Goal: Task Accomplishment & Management: Complete application form

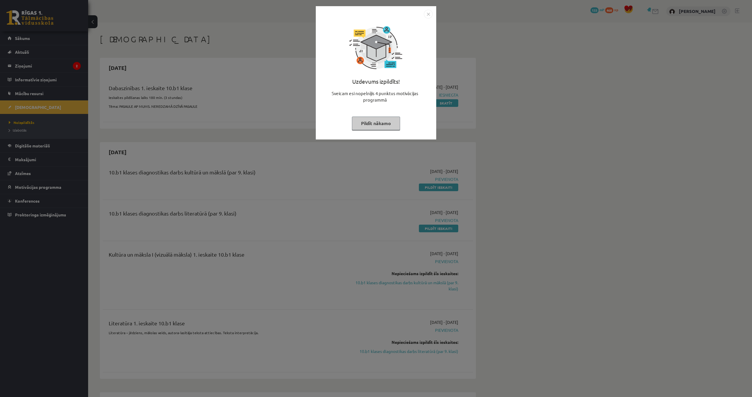
click at [367, 125] on button "Pildīt nākamo" at bounding box center [376, 124] width 48 height 14
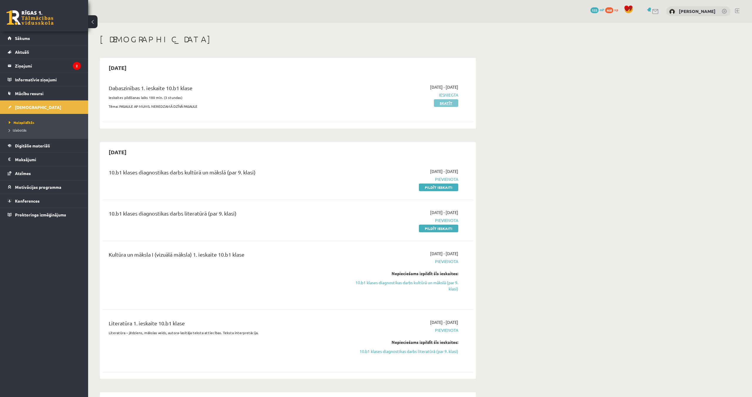
click at [440, 104] on link "Skatīt" at bounding box center [446, 103] width 24 height 8
click at [450, 103] on link "Skatīt" at bounding box center [446, 103] width 24 height 8
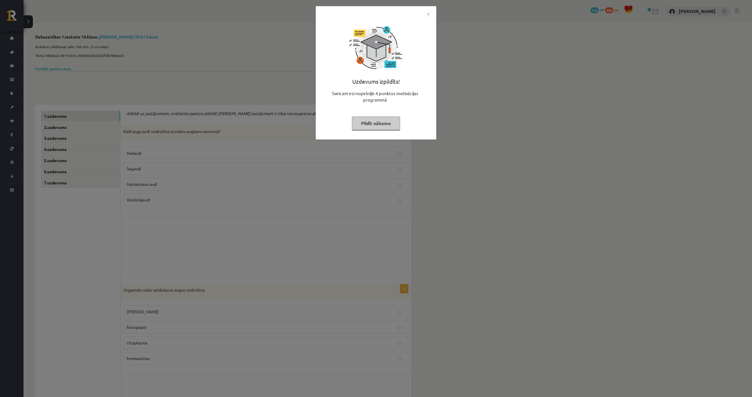
click at [434, 16] on div "Uzdevums izpildīts! Sveicam esi nopelnījis 4 punktus motivācijas programmā Pild…" at bounding box center [376, 72] width 120 height 133
click at [433, 13] on div "Uzdevums izpildīts! Sveicam esi nopelnījis 4 punktus motivācijas programmā Pild…" at bounding box center [376, 72] width 120 height 133
click at [428, 13] on img "Close" at bounding box center [428, 14] width 9 height 9
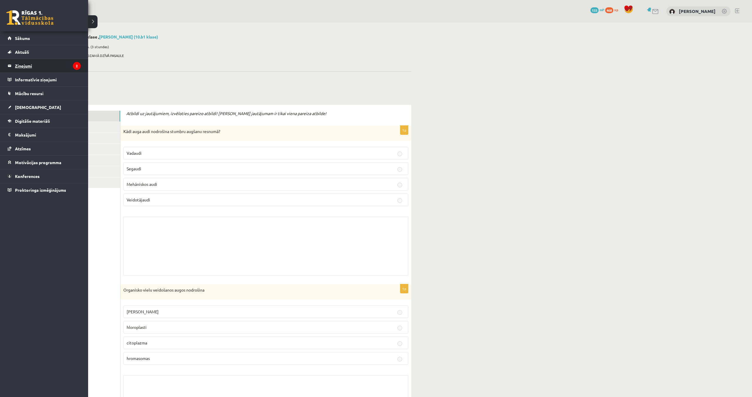
click at [28, 65] on legend "Ziņojumi 2" at bounding box center [48, 66] width 66 height 14
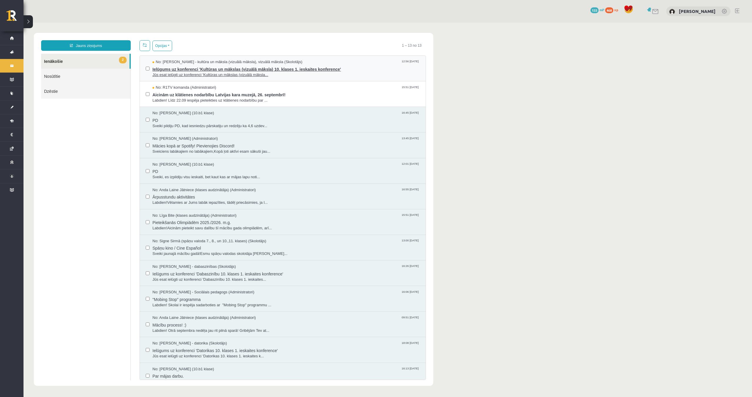
click at [162, 67] on span "Ielūgums uz konferenci 'Kultūras un mākslas (vizuālā māksla) 10. klases 1. iesk…" at bounding box center [285, 68] width 267 height 7
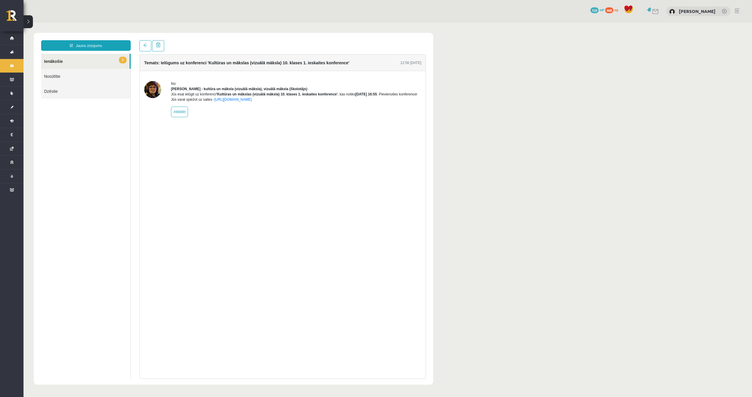
click at [78, 64] on link "1 Ienākošie" at bounding box center [85, 61] width 88 height 15
click at [56, 63] on link "1 Ienākošie" at bounding box center [85, 61] width 88 height 15
click at [57, 75] on link "Nosūtītie" at bounding box center [85, 76] width 89 height 15
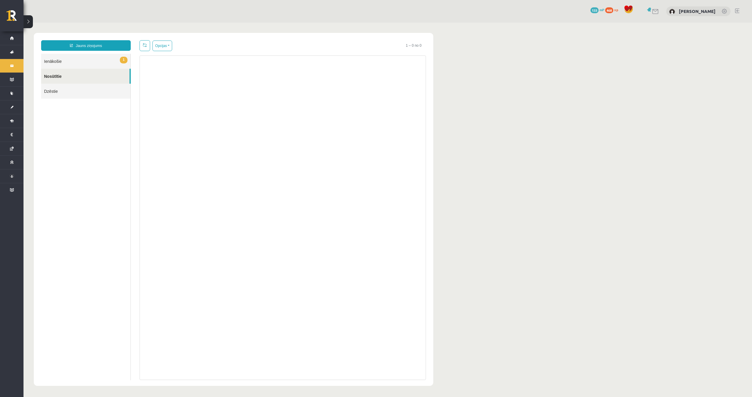
click at [65, 60] on link "1 Ienākošie" at bounding box center [85, 61] width 89 height 15
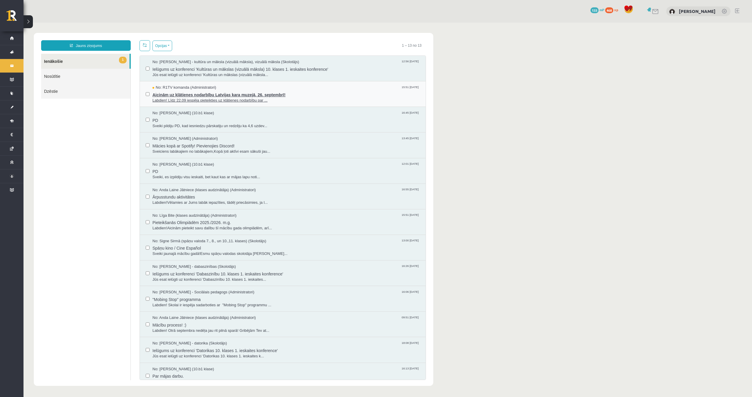
click at [213, 89] on span "No: R1TV komanda (Administratori)" at bounding box center [184, 88] width 64 height 6
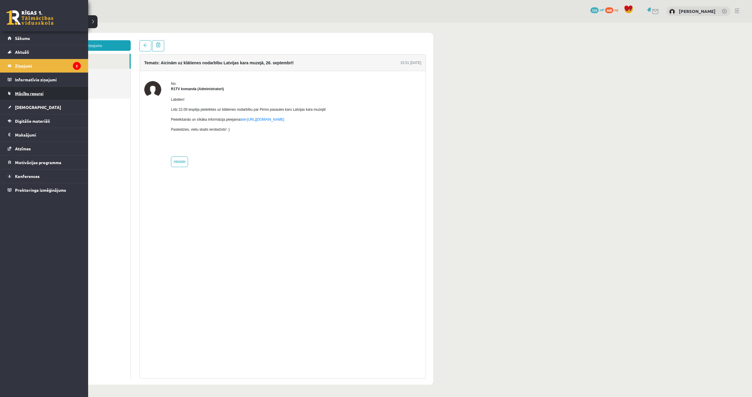
click at [36, 90] on link "Mācību resursi" at bounding box center [44, 94] width 73 height 14
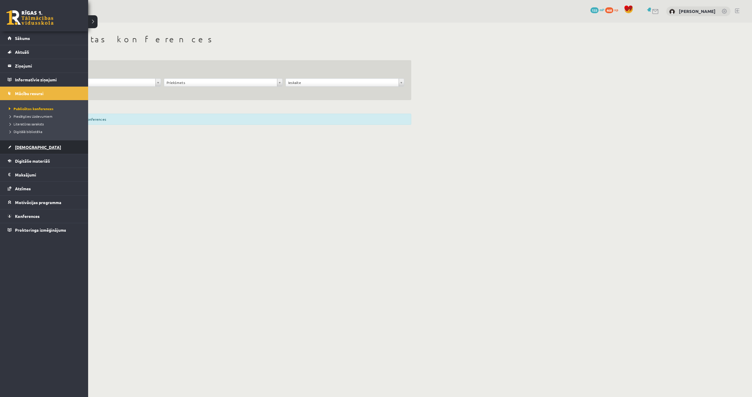
click at [16, 146] on span "[DEMOGRAPHIC_DATA]" at bounding box center [38, 146] width 46 height 5
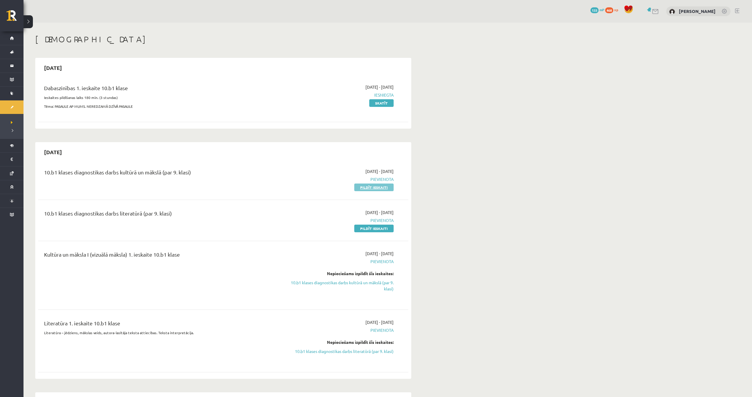
click at [369, 188] on link "Pildīt ieskaiti" at bounding box center [373, 188] width 39 height 8
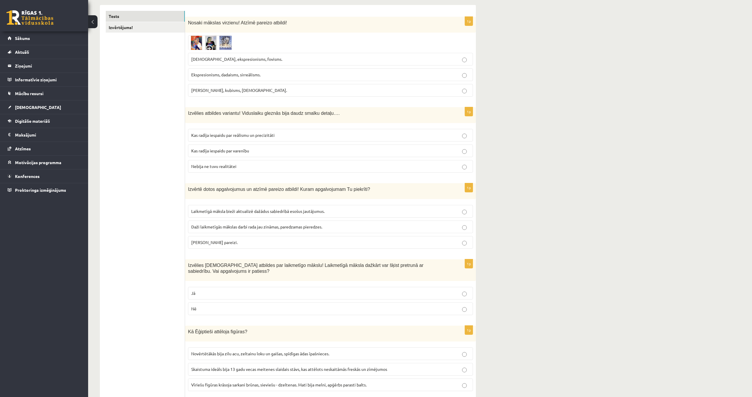
scroll to position [96, 0]
click at [246, 72] on span "Ekspresionisms, dadaisms, sirreālisms." at bounding box center [225, 72] width 69 height 5
click at [239, 164] on p "Nebija ne tuvu realitātei" at bounding box center [330, 165] width 278 height 6
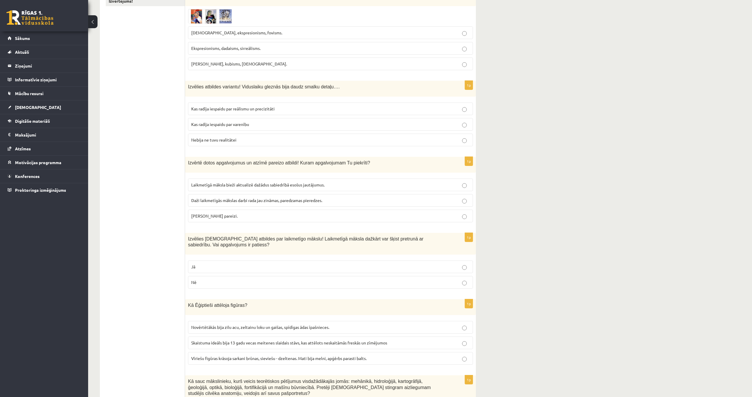
scroll to position [122, 0]
click at [237, 182] on span "Laikmetīgā māksla bieži aktualizē dažādus sabiedrībā esošus jautājumus." at bounding box center [257, 183] width 133 height 5
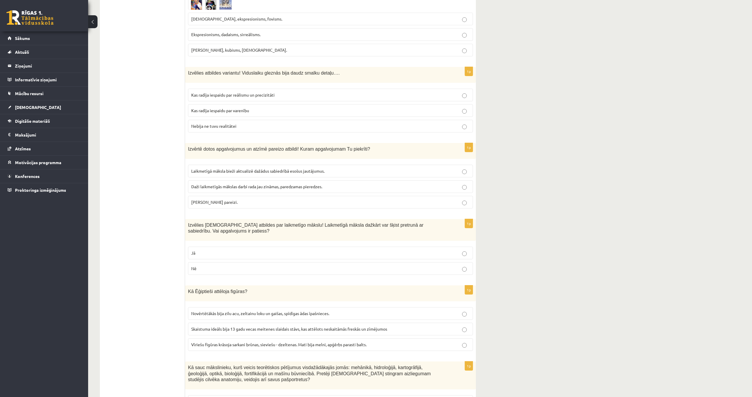
click at [280, 250] on p "Jā" at bounding box center [330, 253] width 278 height 6
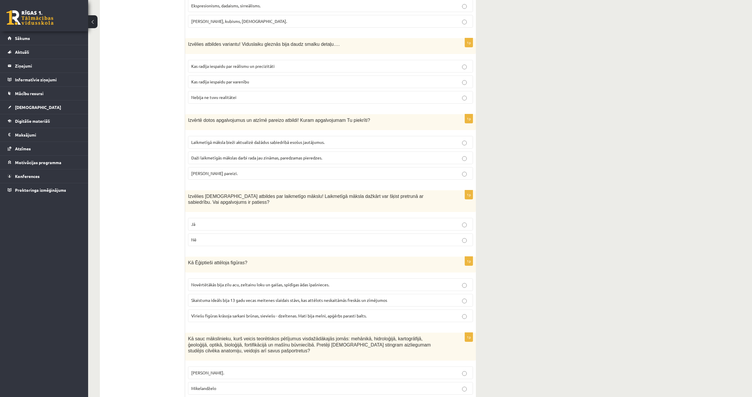
scroll to position [165, 0]
click at [303, 312] on p "Vīriešu figūras krāsoja sarkani brūnas, sieviešu - dzeltenas. Mati bija melni, …" at bounding box center [330, 315] width 278 height 6
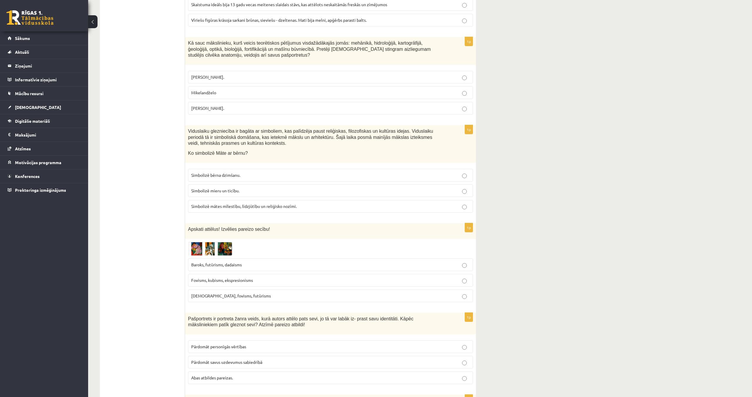
scroll to position [459, 0]
click at [200, 254] on img at bounding box center [210, 249] width 44 height 14
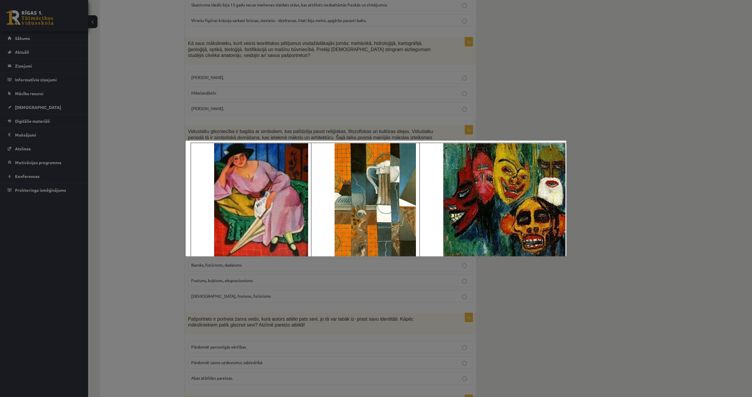
click at [542, 266] on div at bounding box center [376, 198] width 752 height 397
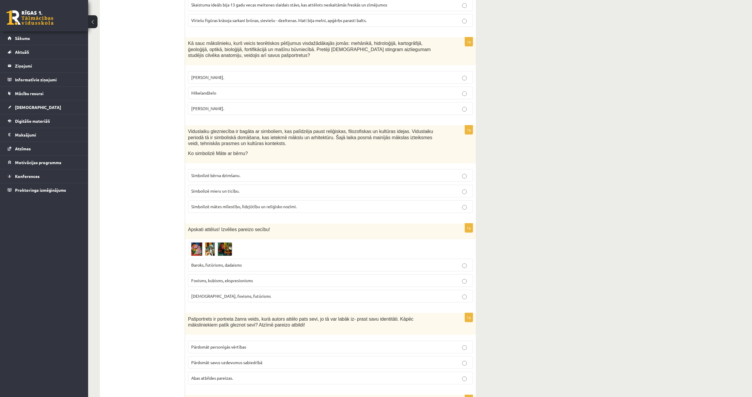
click at [231, 112] on label "Leonardo da Vinči." at bounding box center [330, 108] width 285 height 13
click at [307, 203] on label "Simbolizē mātes mīlestību, līdzjūtību un reliģisko nozīmi." at bounding box center [330, 206] width 285 height 13
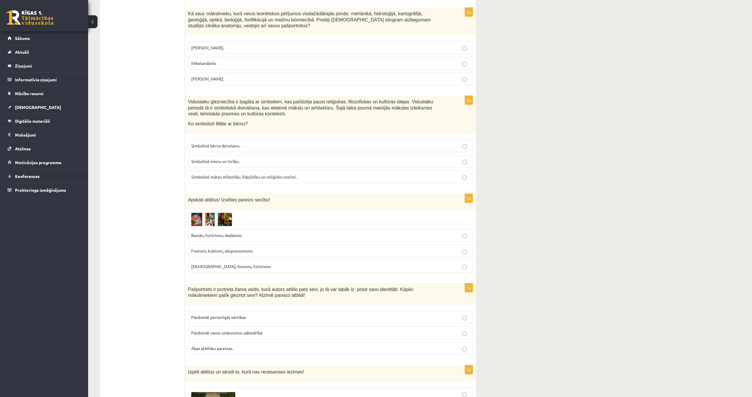
scroll to position [489, 0]
click at [266, 249] on p "Fovisms, kubisms, ekspresionisms" at bounding box center [330, 250] width 278 height 6
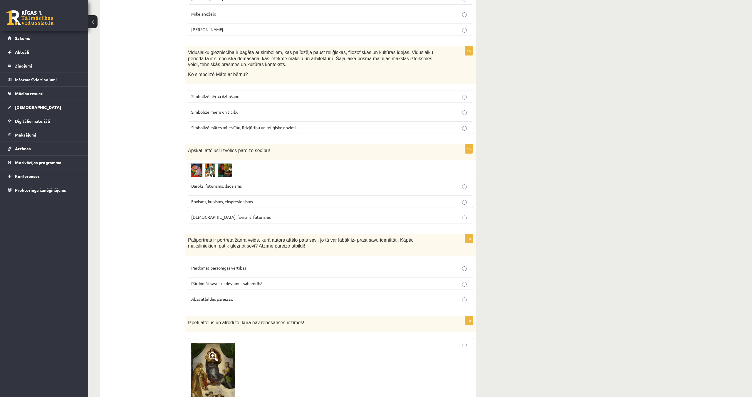
scroll to position [559, 0]
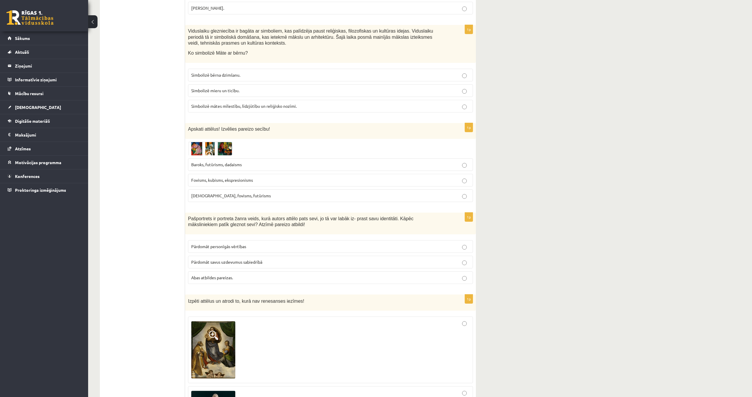
click at [259, 275] on p "Abas atbildes pareizas." at bounding box center [330, 278] width 278 height 6
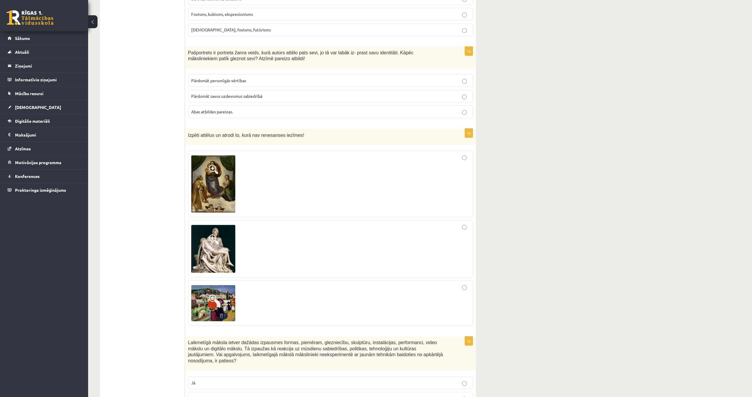
scroll to position [729, 0]
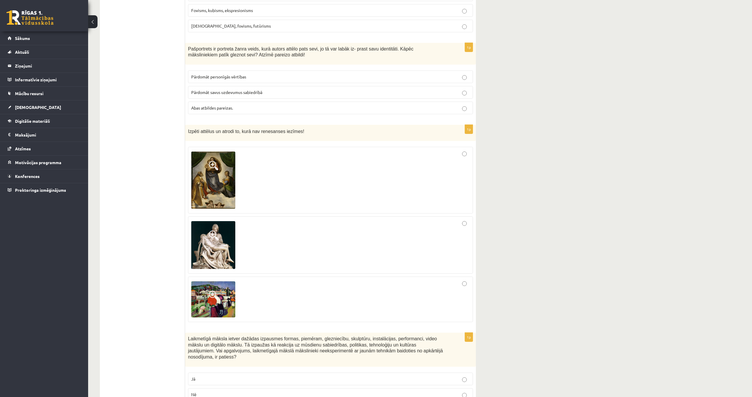
click at [299, 256] on div at bounding box center [330, 245] width 278 height 51
click at [290, 285] on div at bounding box center [330, 299] width 278 height 39
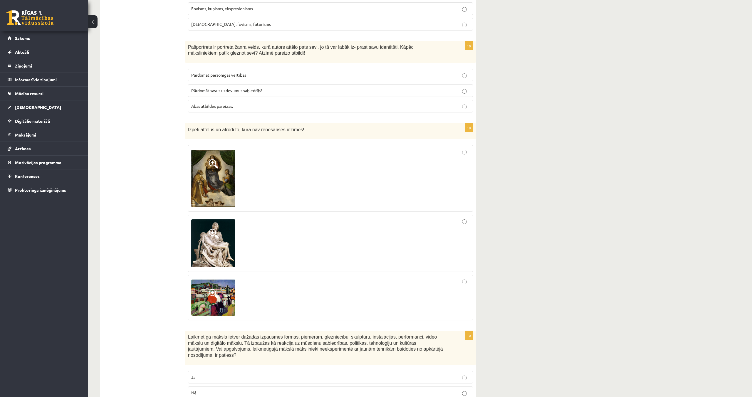
scroll to position [732, 0]
click at [298, 260] on div at bounding box center [330, 242] width 278 height 51
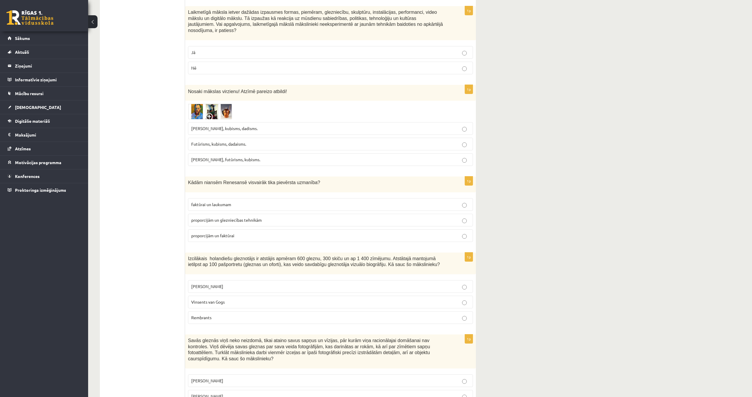
scroll to position [1055, 0]
click at [460, 144] on p "Futūrisms, kubisms, dadaisms." at bounding box center [330, 144] width 278 height 6
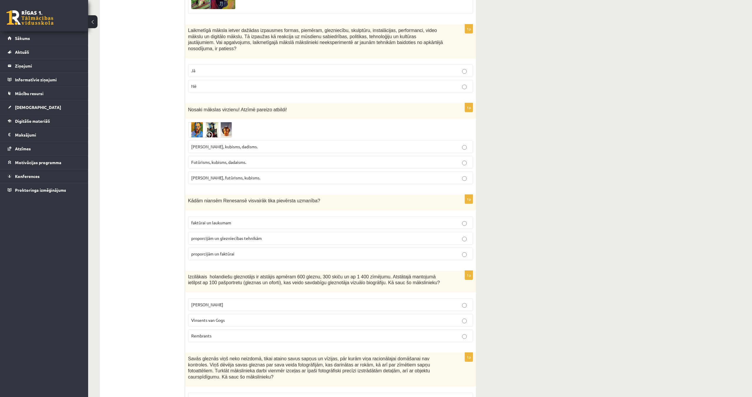
scroll to position [1037, 0]
drag, startPoint x: 464, startPoint y: 90, endPoint x: 464, endPoint y: 93, distance: 3.3
click at [464, 90] on label "Nē" at bounding box center [330, 86] width 285 height 13
click at [436, 250] on label "proporcijām un faktūrai" at bounding box center [330, 254] width 285 height 13
click at [425, 330] on fieldset "Leonardo da Vinči Vinsents van Gogs Rembrants" at bounding box center [330, 320] width 285 height 48
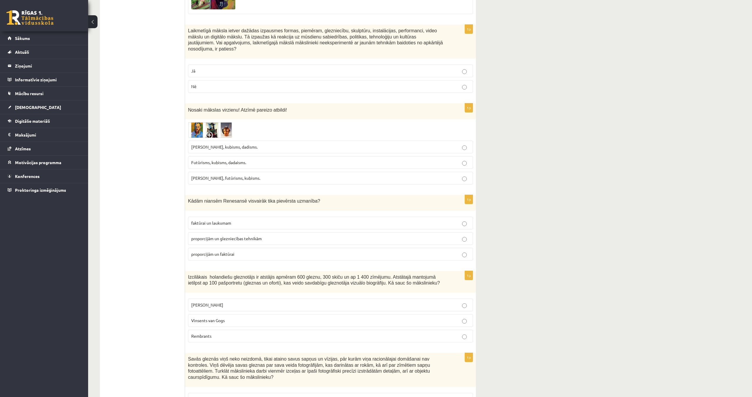
click at [426, 332] on label "Rembrants" at bounding box center [330, 336] width 285 height 13
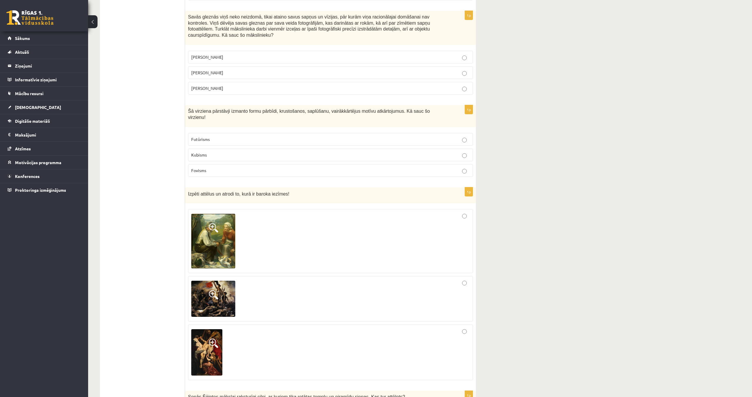
scroll to position [1373, 0]
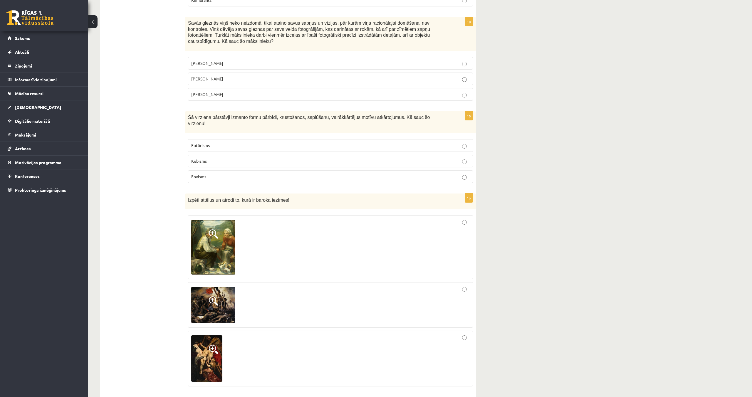
click at [246, 76] on p "Salvadors Dalī" at bounding box center [330, 79] width 278 height 6
click at [253, 146] on p "Futūrisms" at bounding box center [330, 145] width 278 height 6
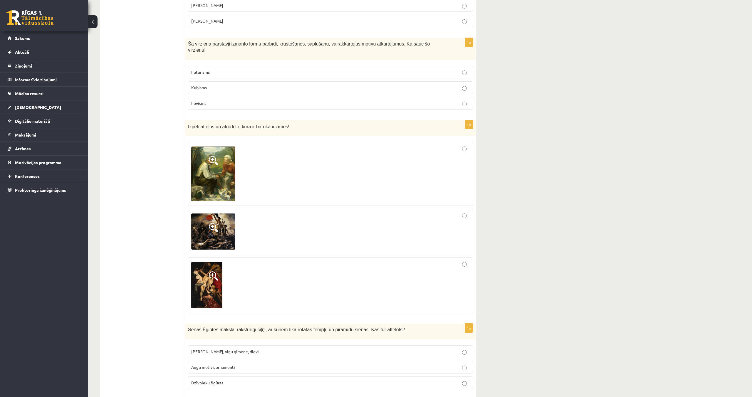
scroll to position [1447, 0]
click at [319, 268] on div at bounding box center [330, 284] width 278 height 49
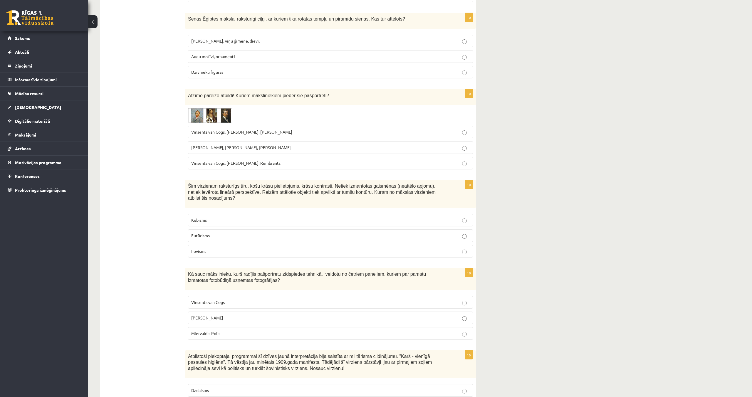
scroll to position [1761, 0]
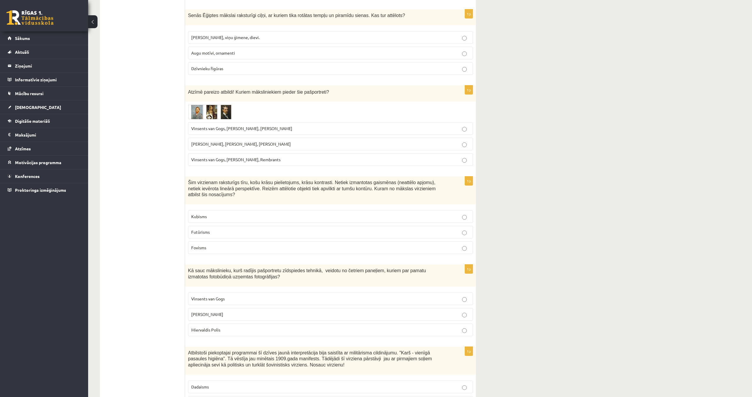
click at [220, 39] on span "Faraoni, viņu ģimene, dievi." at bounding box center [225, 37] width 68 height 5
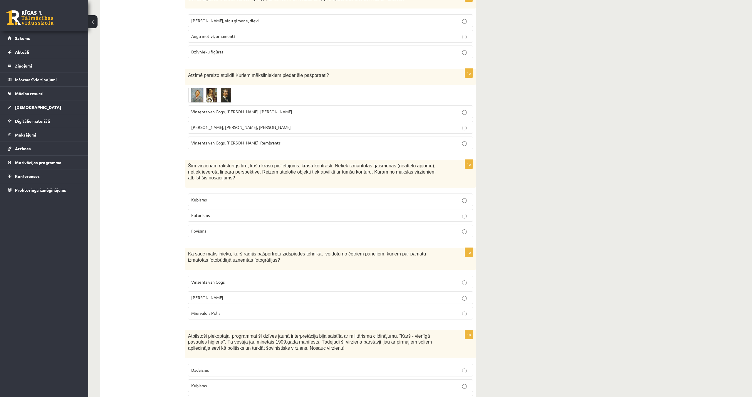
scroll to position [1778, 0]
click at [239, 113] on span "Vinsents van Gogs, Albrehts Dīrers, Janis Rozentāls" at bounding box center [241, 110] width 101 height 5
click at [294, 225] on label "Fovisms" at bounding box center [330, 230] width 285 height 13
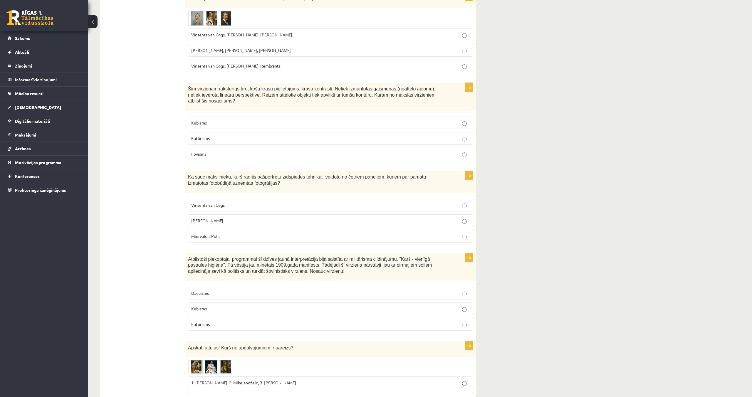
scroll to position [1854, 0]
click at [224, 219] on p "Endijs Vorhols" at bounding box center [330, 221] width 278 height 6
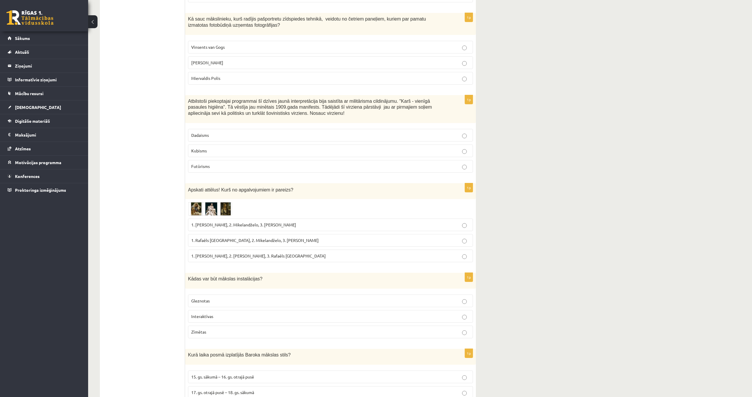
scroll to position [2010, 0]
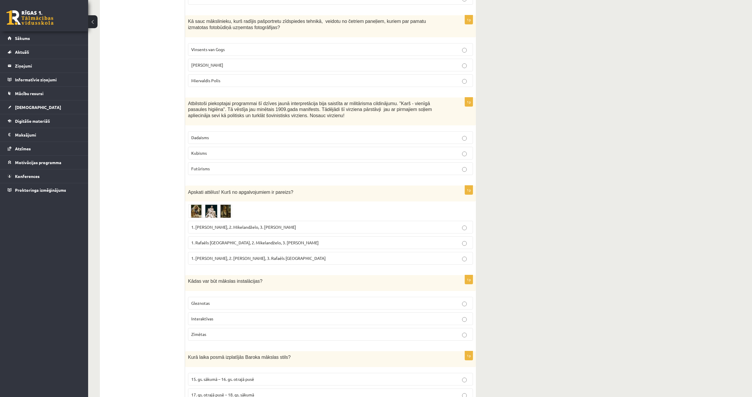
click at [248, 168] on p "Futūrisms" at bounding box center [330, 169] width 278 height 6
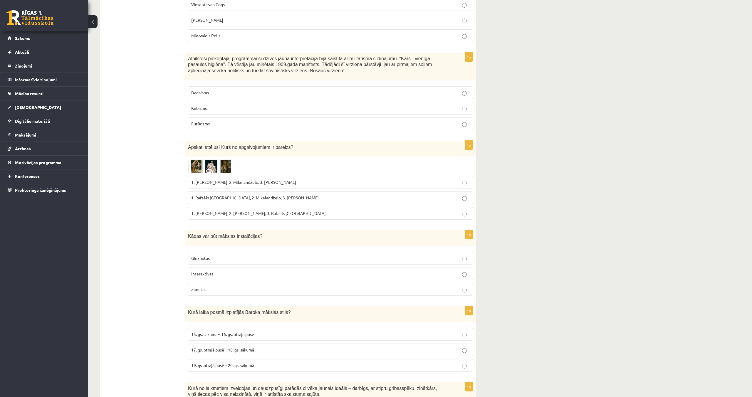
scroll to position [2063, 0]
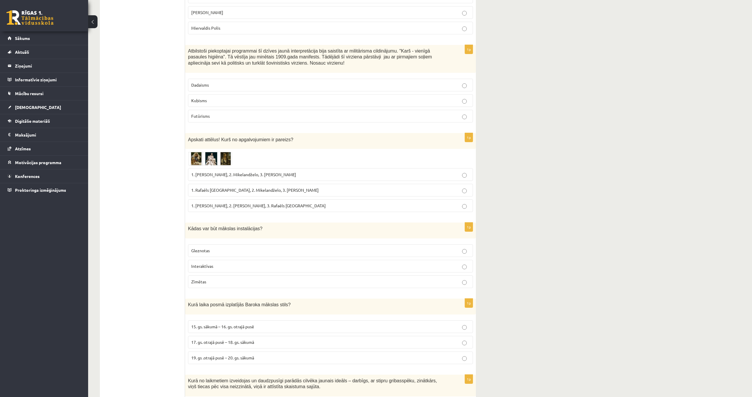
click at [253, 178] on p "1. Leonardo da Vinči, 2. Mikelandželo, 3. Albrehts Dīrers" at bounding box center [330, 175] width 278 height 6
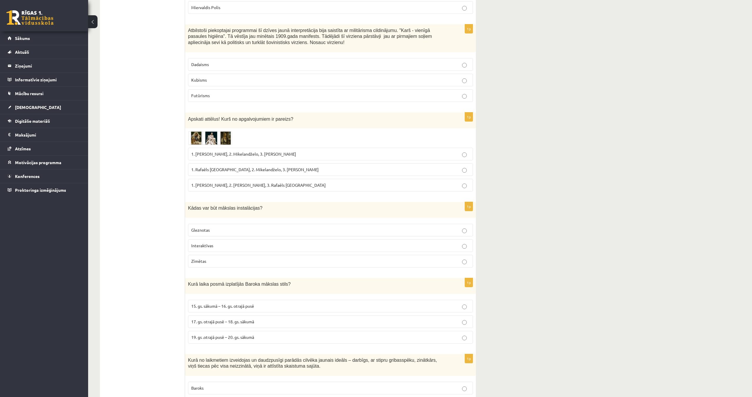
scroll to position [2085, 0]
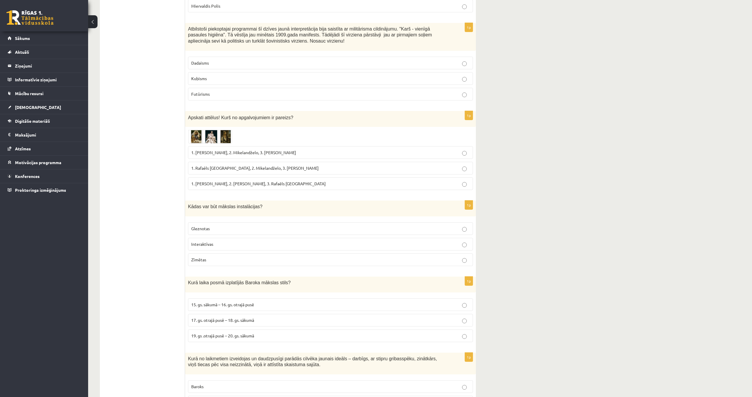
click at [253, 241] on p "Interaktīvas" at bounding box center [330, 244] width 278 height 6
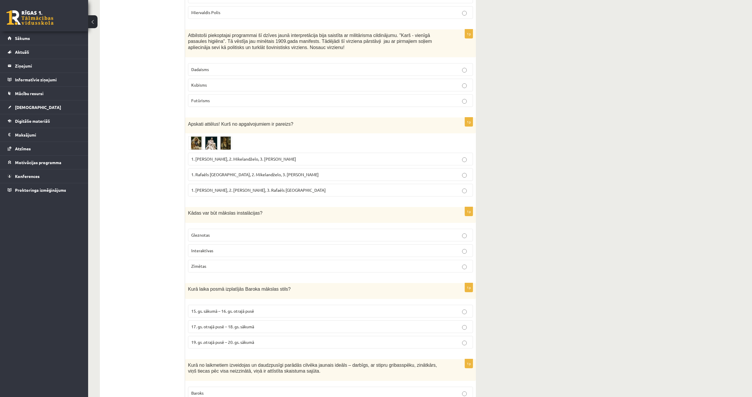
scroll to position [2077, 0]
click at [251, 329] on span "17. gs. otrajā pusē – 18. gs. sākumā" at bounding box center [222, 327] width 63 height 5
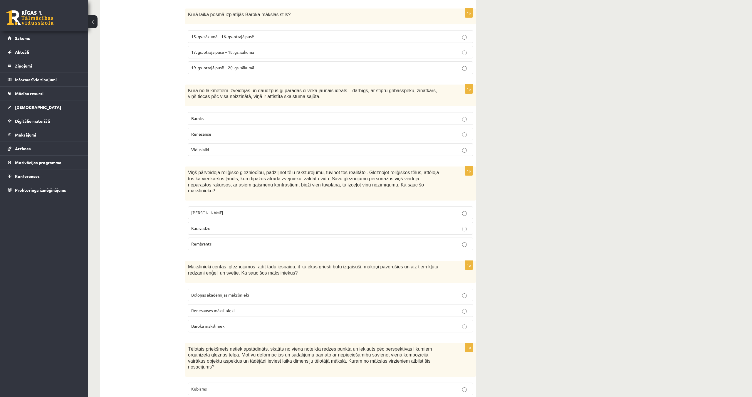
scroll to position [2353, 0]
click at [213, 134] on p "Renesanse" at bounding box center [330, 134] width 278 height 6
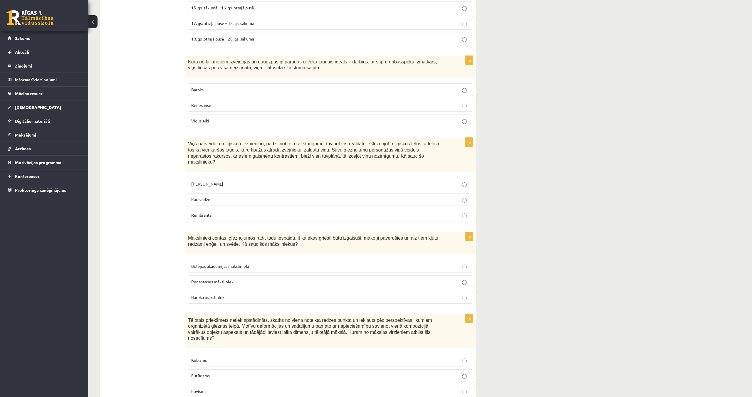
scroll to position [2387, 0]
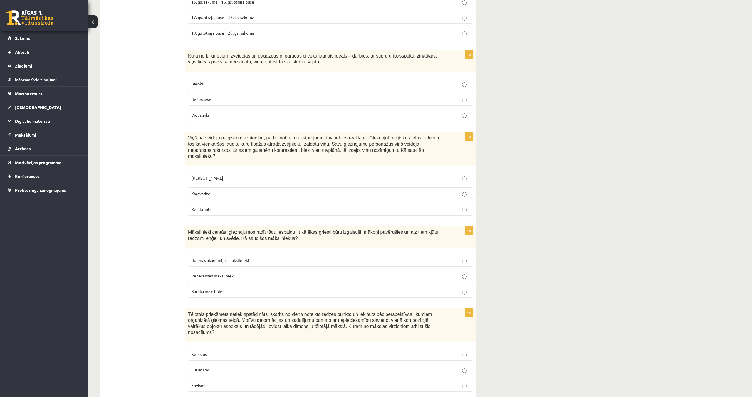
click at [222, 192] on p "Karavadžo" at bounding box center [330, 194] width 278 height 6
click at [302, 290] on p "Baroka mākslinieki" at bounding box center [330, 291] width 278 height 6
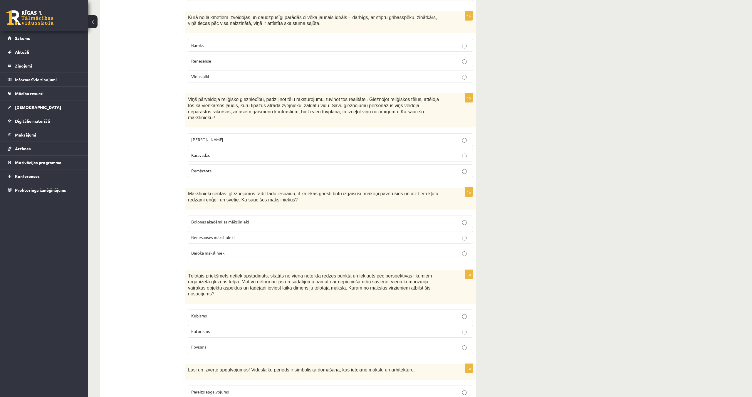
scroll to position [2481, 0]
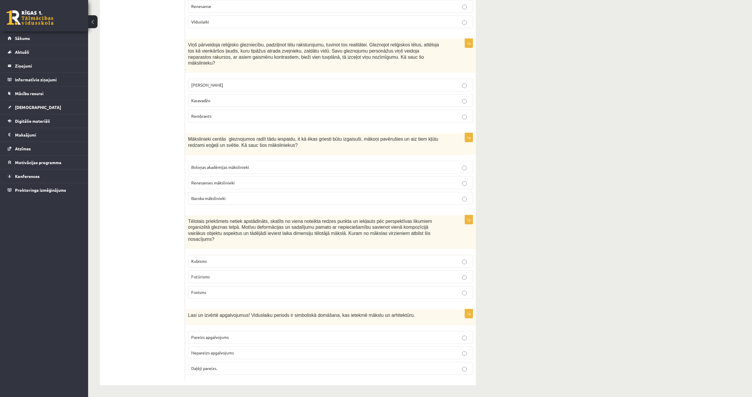
click at [248, 261] on p "Kubisms" at bounding box center [330, 261] width 278 height 6
click at [244, 335] on p "Pareizs apgalvojums" at bounding box center [330, 337] width 278 height 6
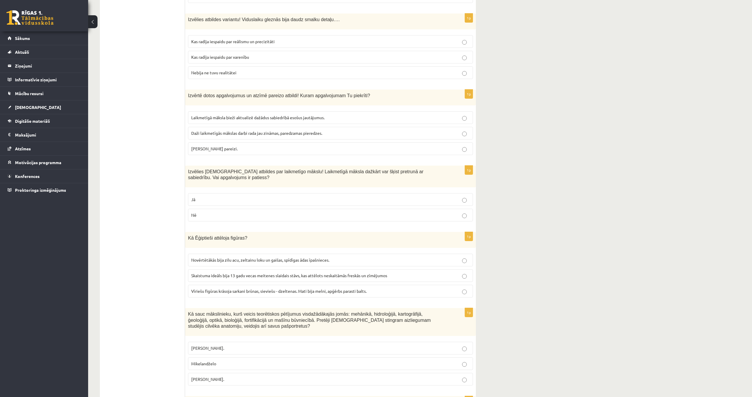
scroll to position [0, 0]
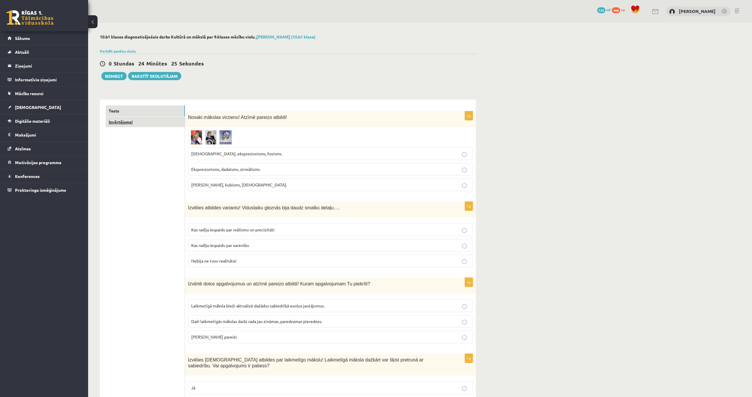
click at [130, 127] on link "Izvērtējums!" at bounding box center [145, 122] width 79 height 11
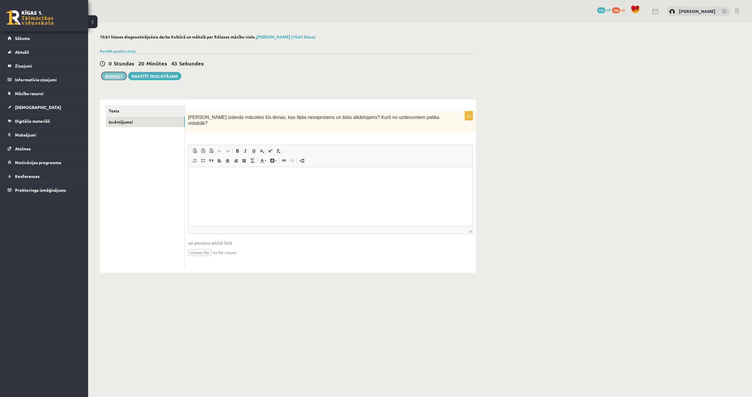
click at [110, 78] on button "Iesniegt" at bounding box center [113, 76] width 25 height 8
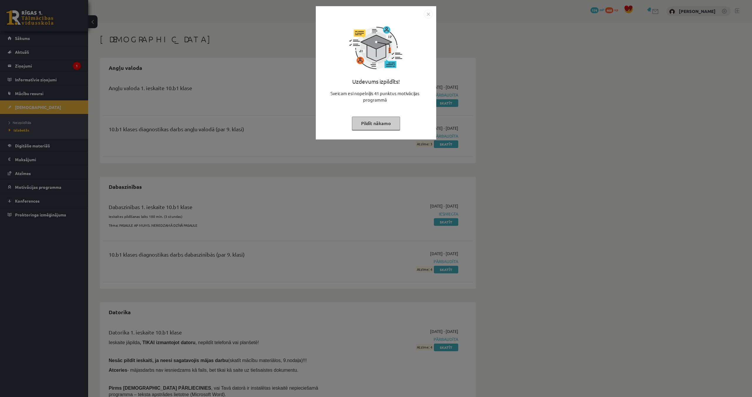
click at [383, 128] on button "Pildīt nākamo" at bounding box center [376, 124] width 48 height 14
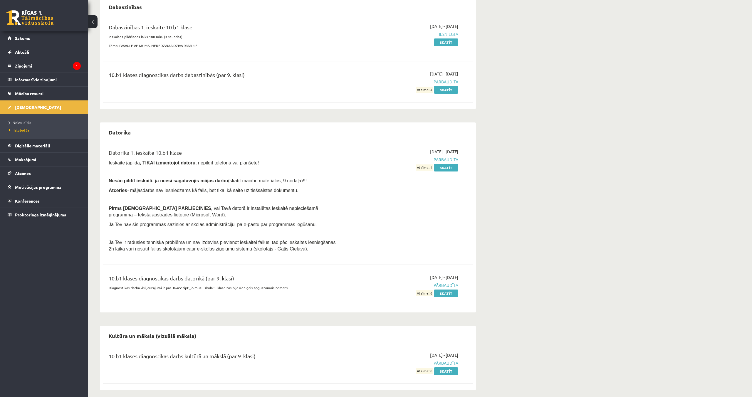
scroll to position [185, 0]
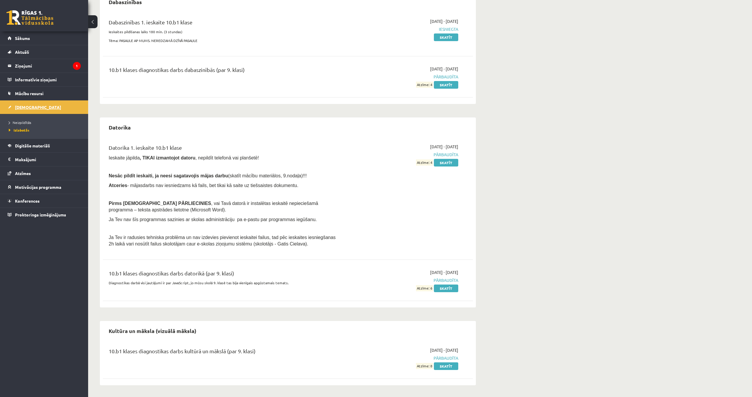
click at [23, 106] on span "[DEMOGRAPHIC_DATA]" at bounding box center [38, 107] width 46 height 5
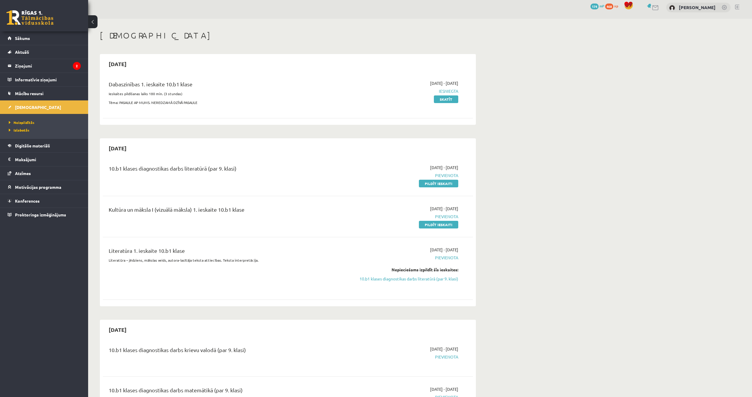
scroll to position [4, 0]
